Goal: Check status: Check status

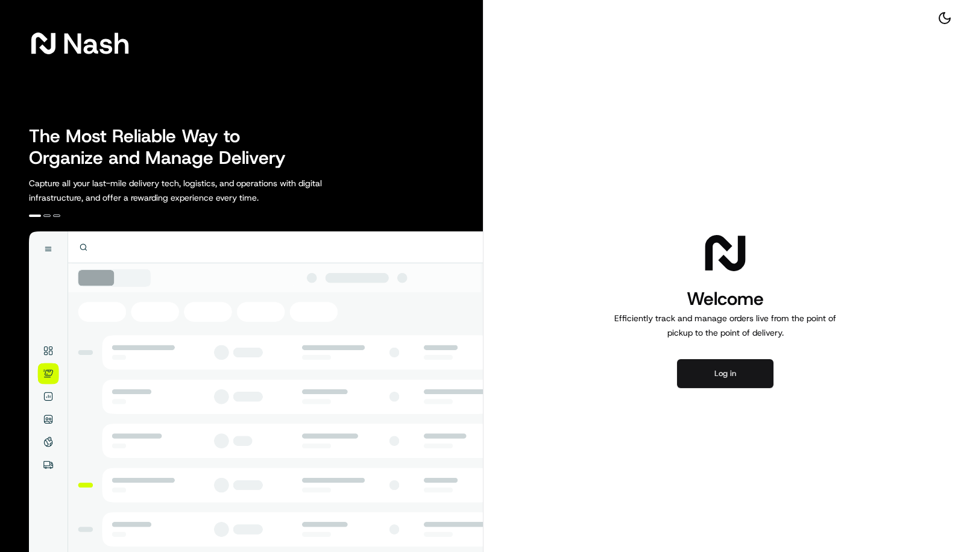
click at [685, 378] on button "Log in" at bounding box center [725, 373] width 96 height 29
